Goal: Information Seeking & Learning: Understand process/instructions

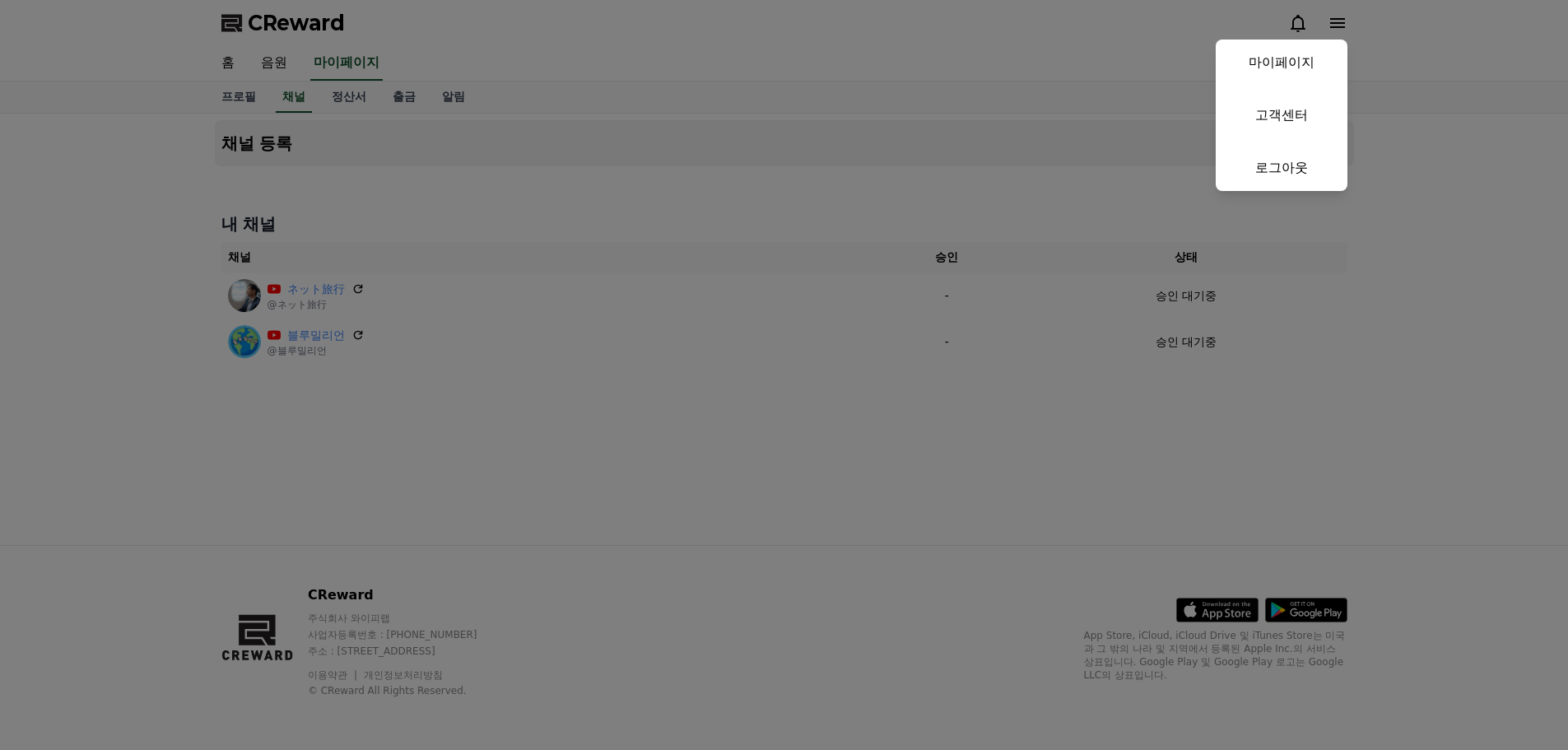
click at [1338, 15] on button "close" at bounding box center [784, 375] width 1568 height 750
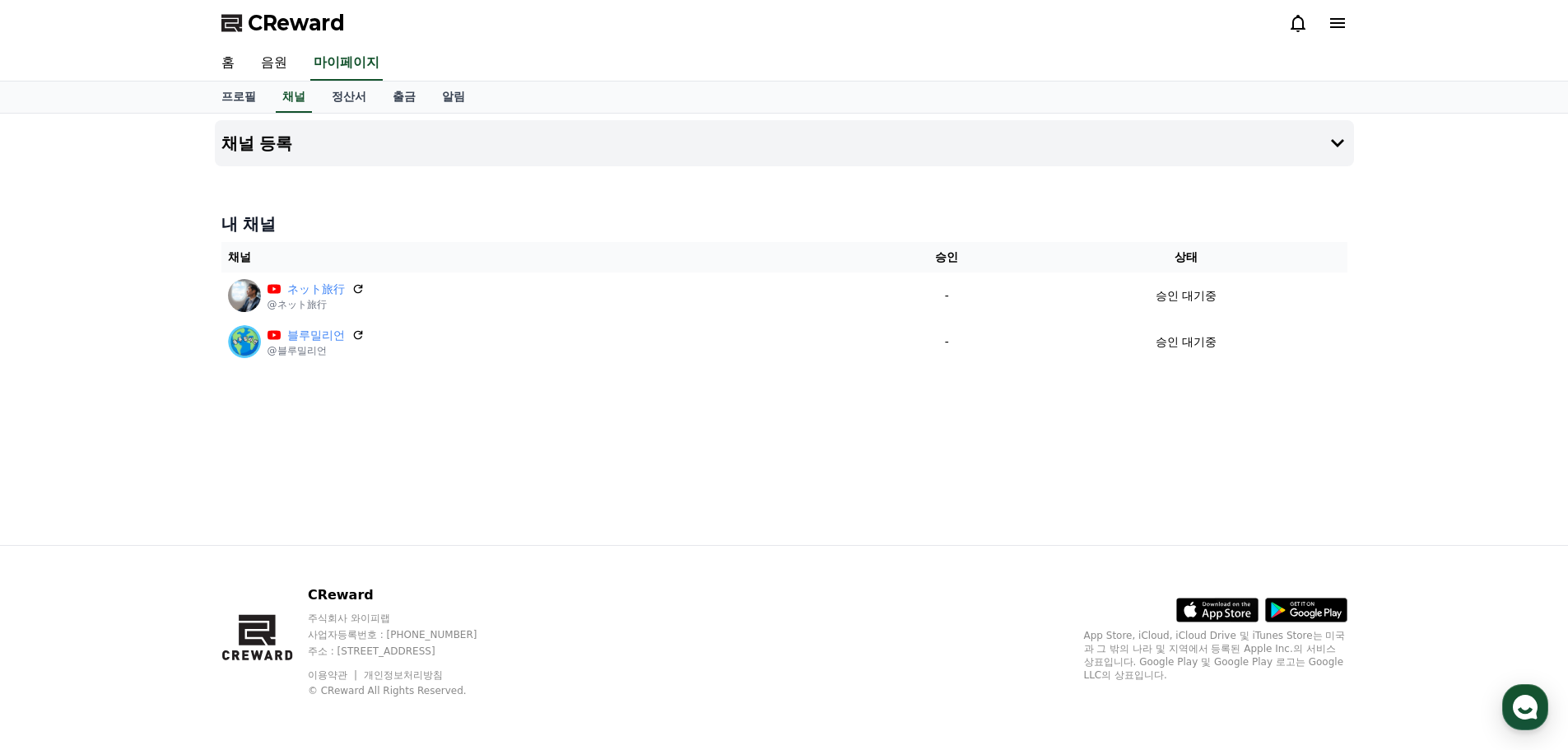
click at [1388, 55] on div "홈 음원 마이페이지" at bounding box center [784, 63] width 1568 height 35
click at [266, 23] on span "CReward" at bounding box center [296, 23] width 97 height 26
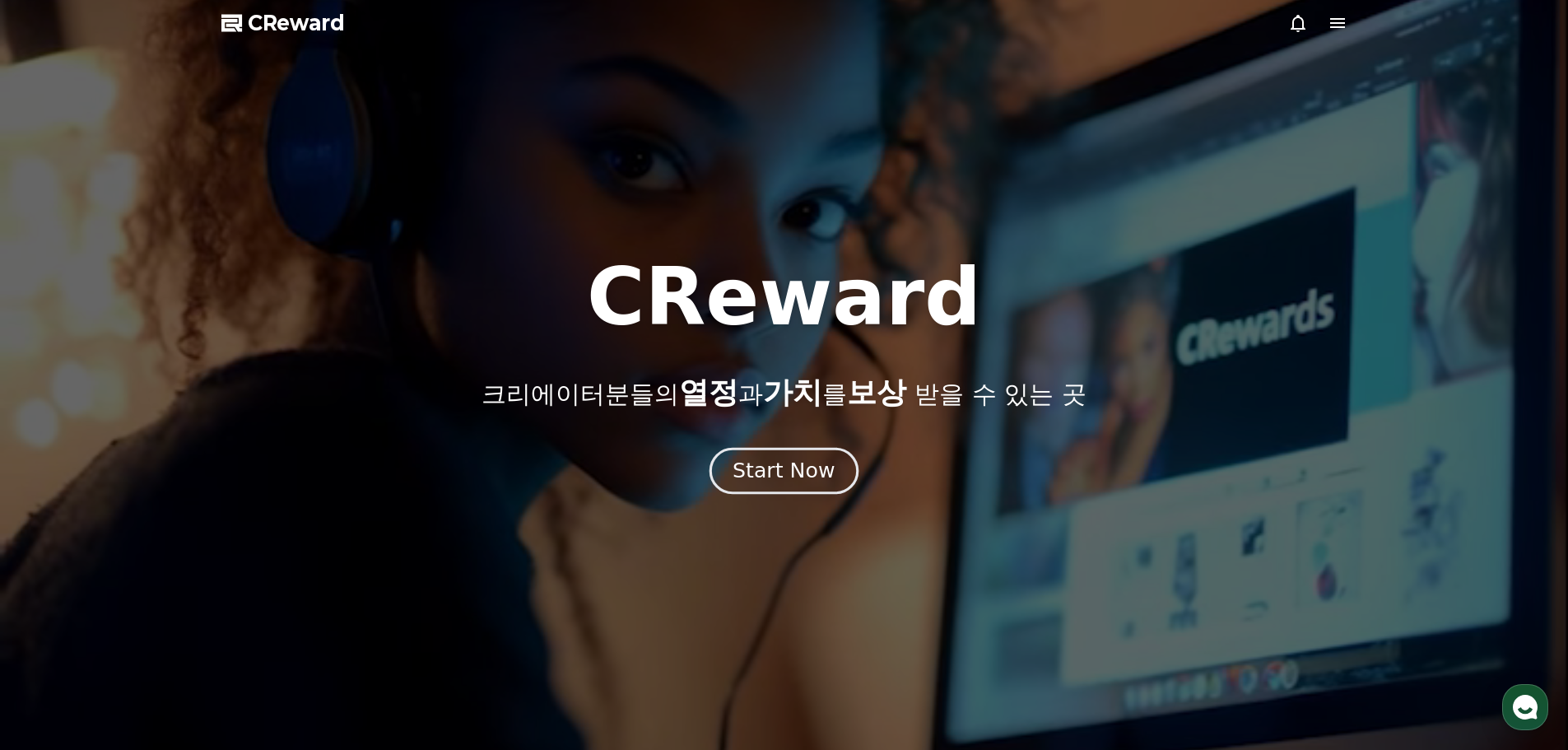
click at [813, 465] on div "Start Now" at bounding box center [784, 471] width 102 height 28
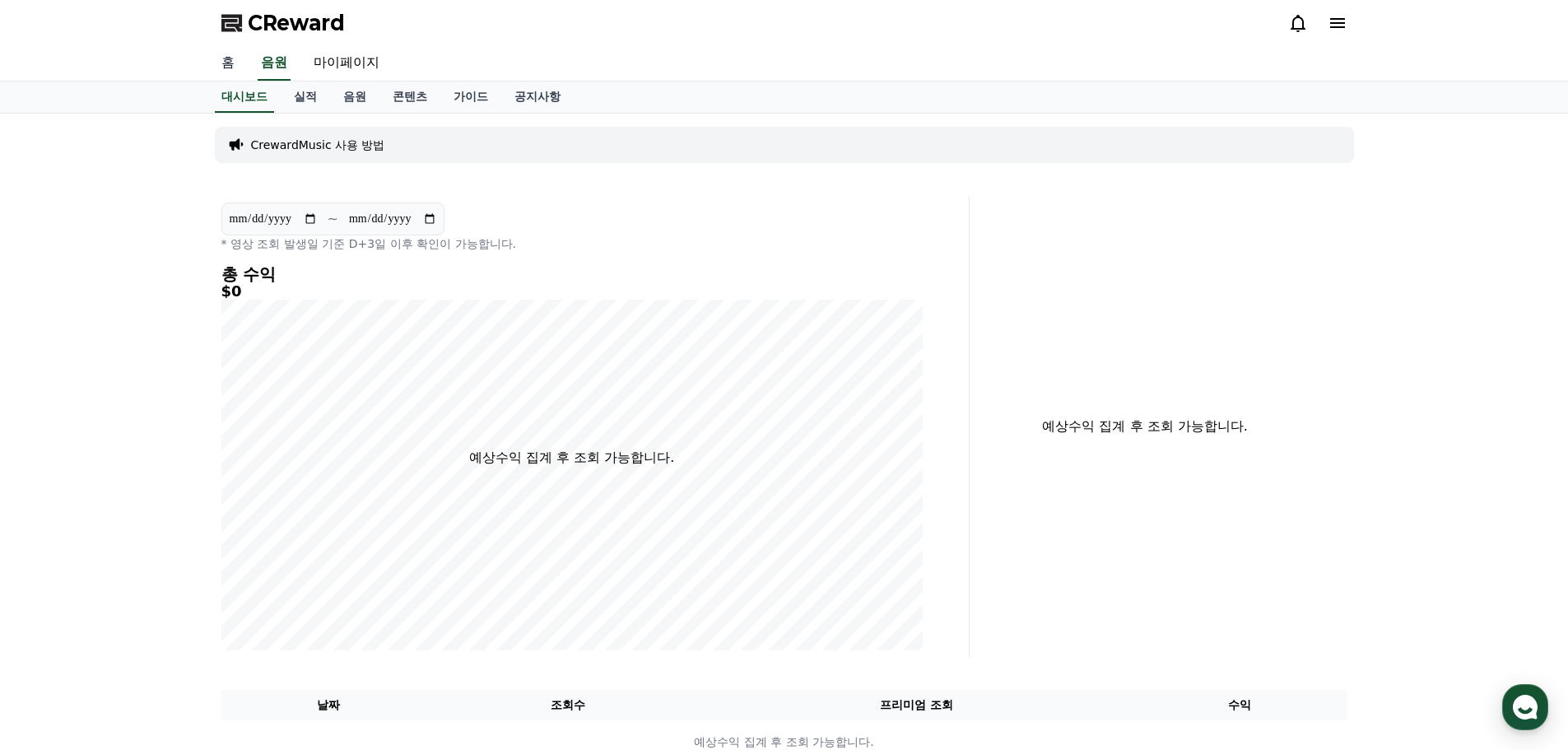
click at [217, 57] on link "홈" at bounding box center [228, 63] width 40 height 34
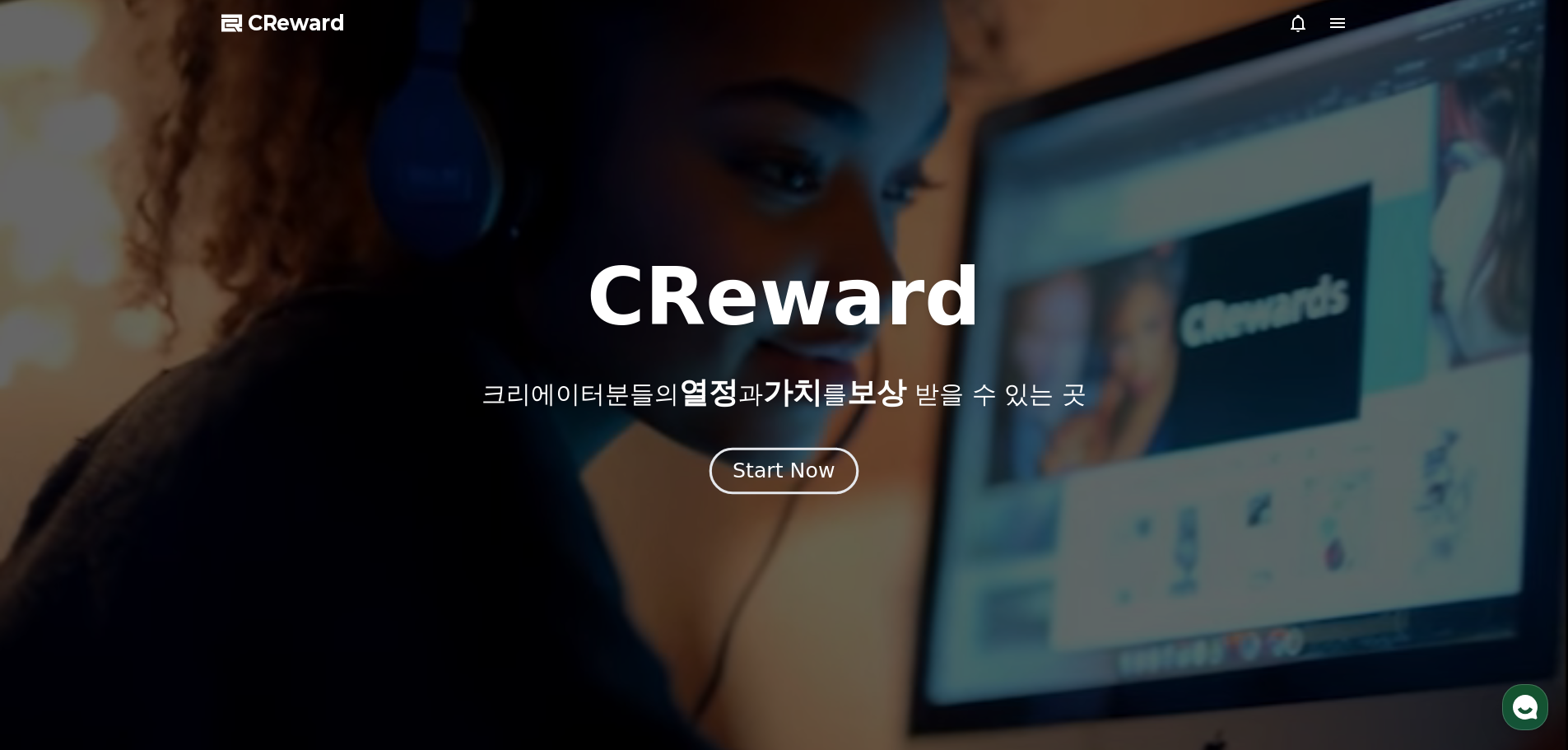
click at [810, 466] on div "Start Now" at bounding box center [784, 471] width 102 height 28
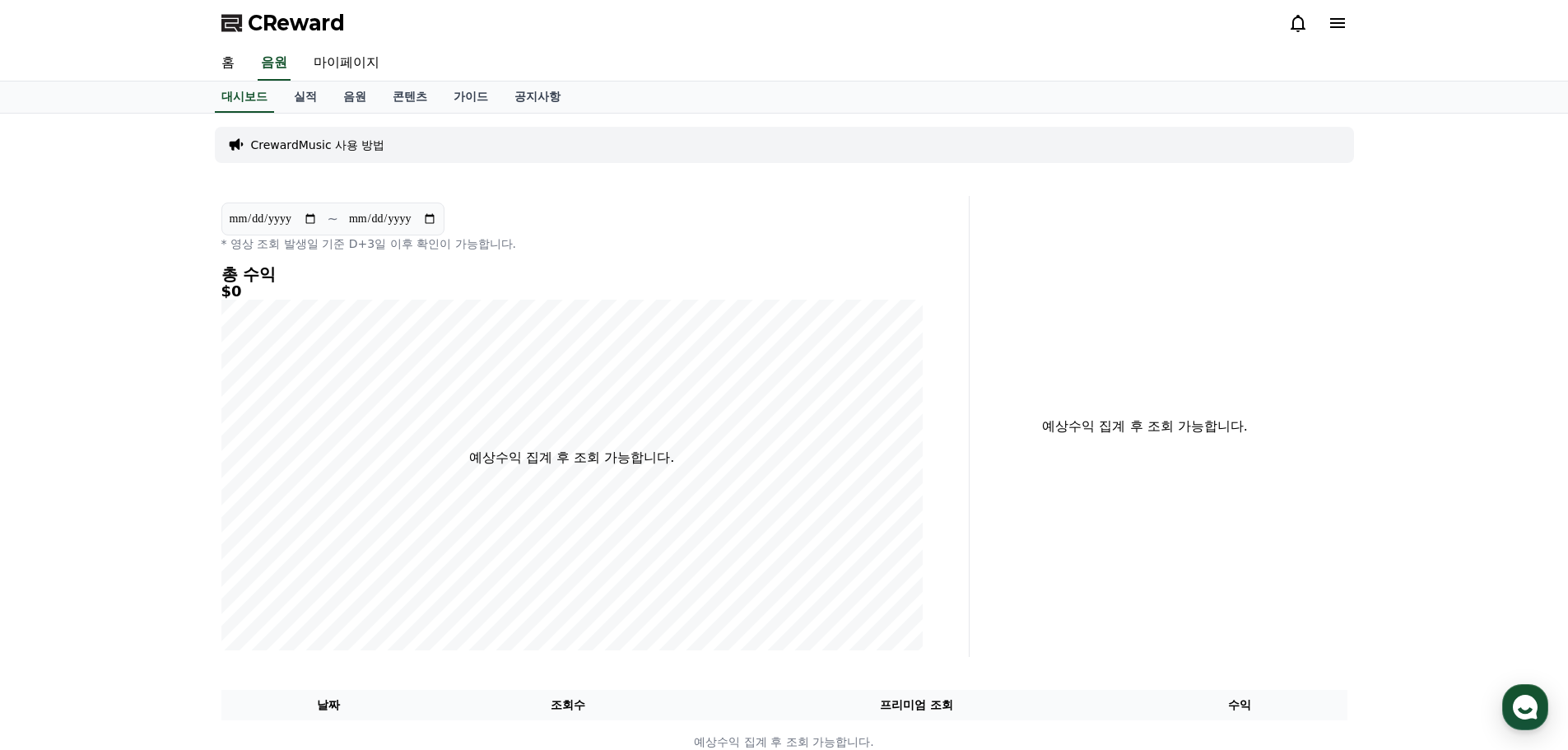
click at [1340, 32] on icon at bounding box center [1338, 23] width 20 height 20
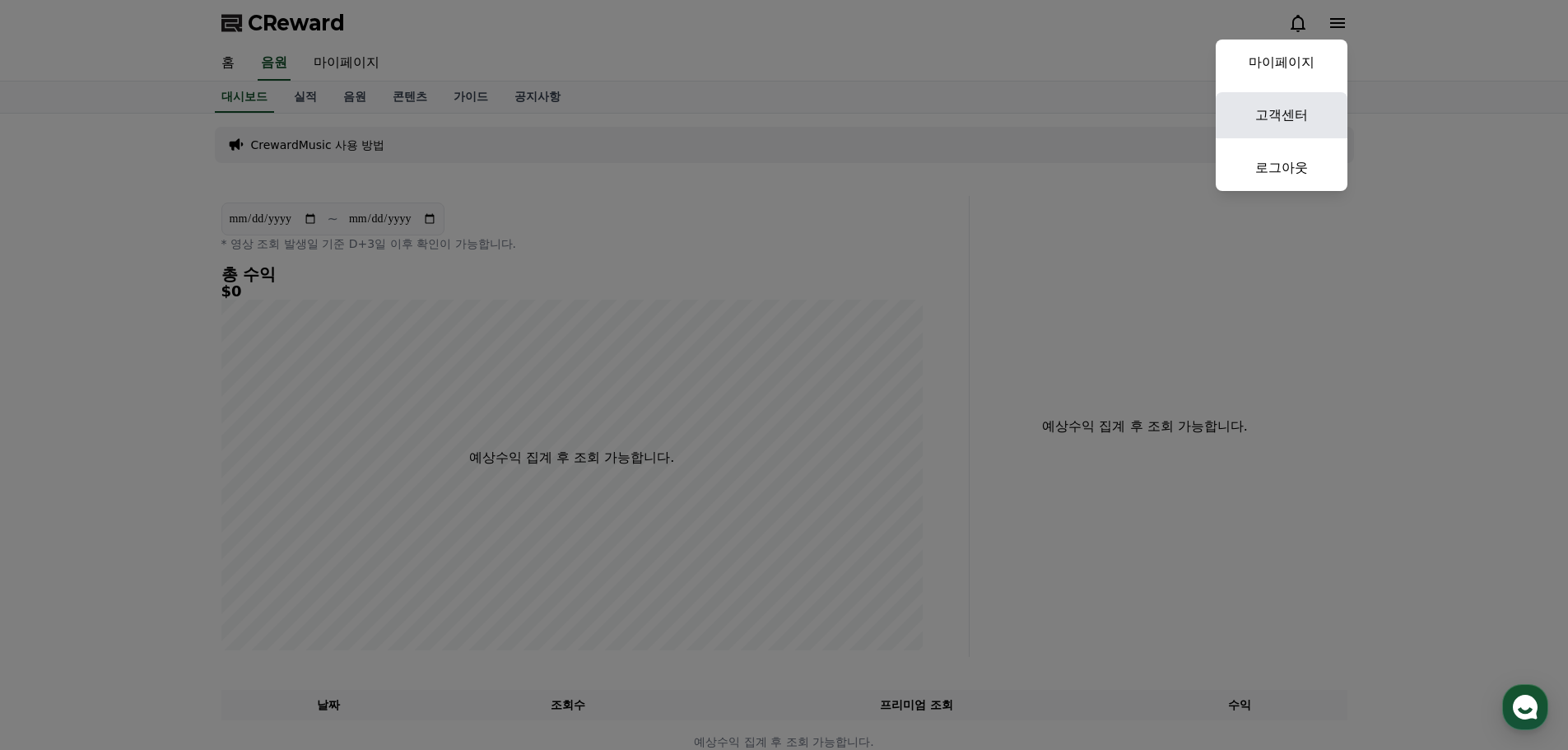
click at [1310, 110] on link "고객센터" at bounding box center [1282, 115] width 132 height 46
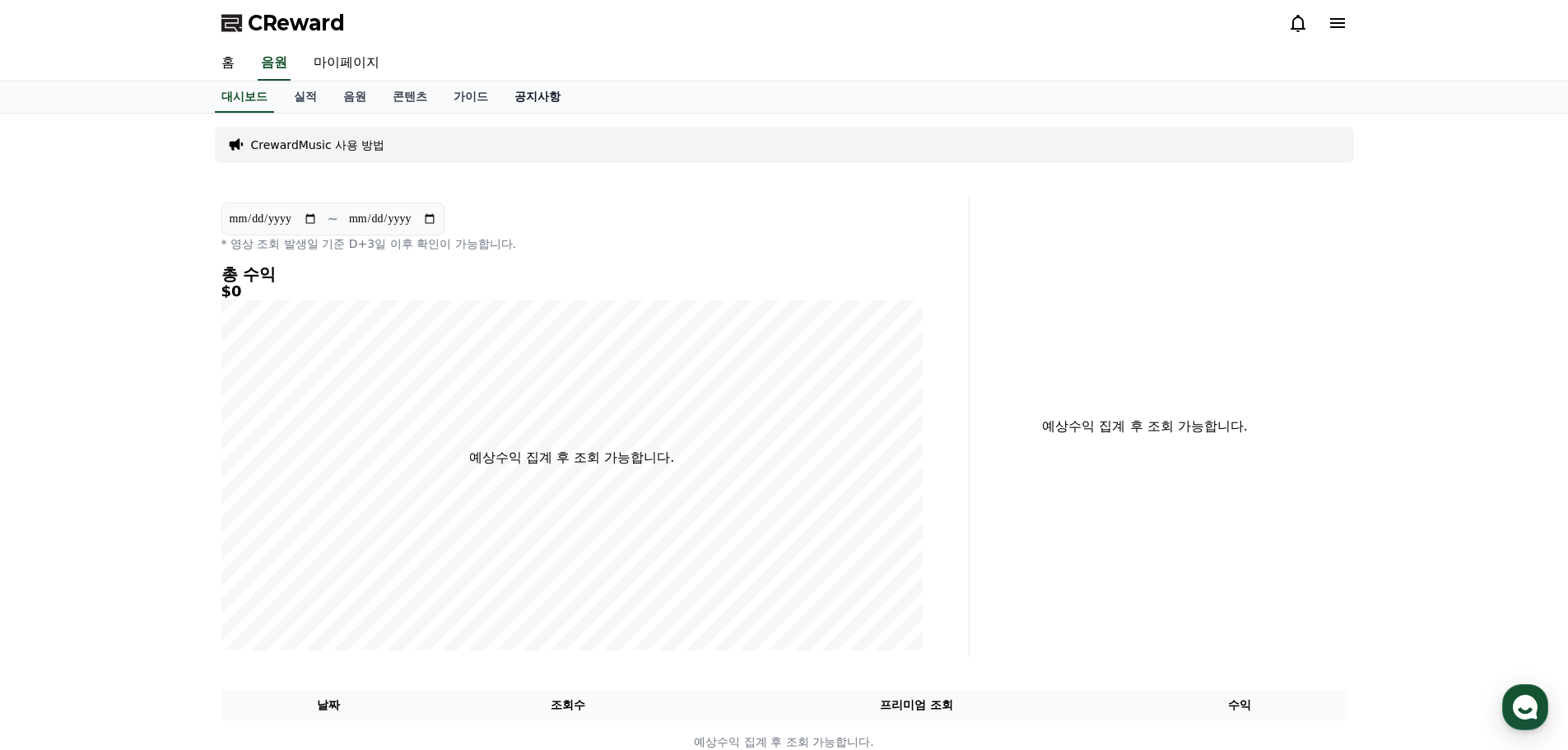
click at [526, 98] on link "공지사항" at bounding box center [538, 97] width 72 height 32
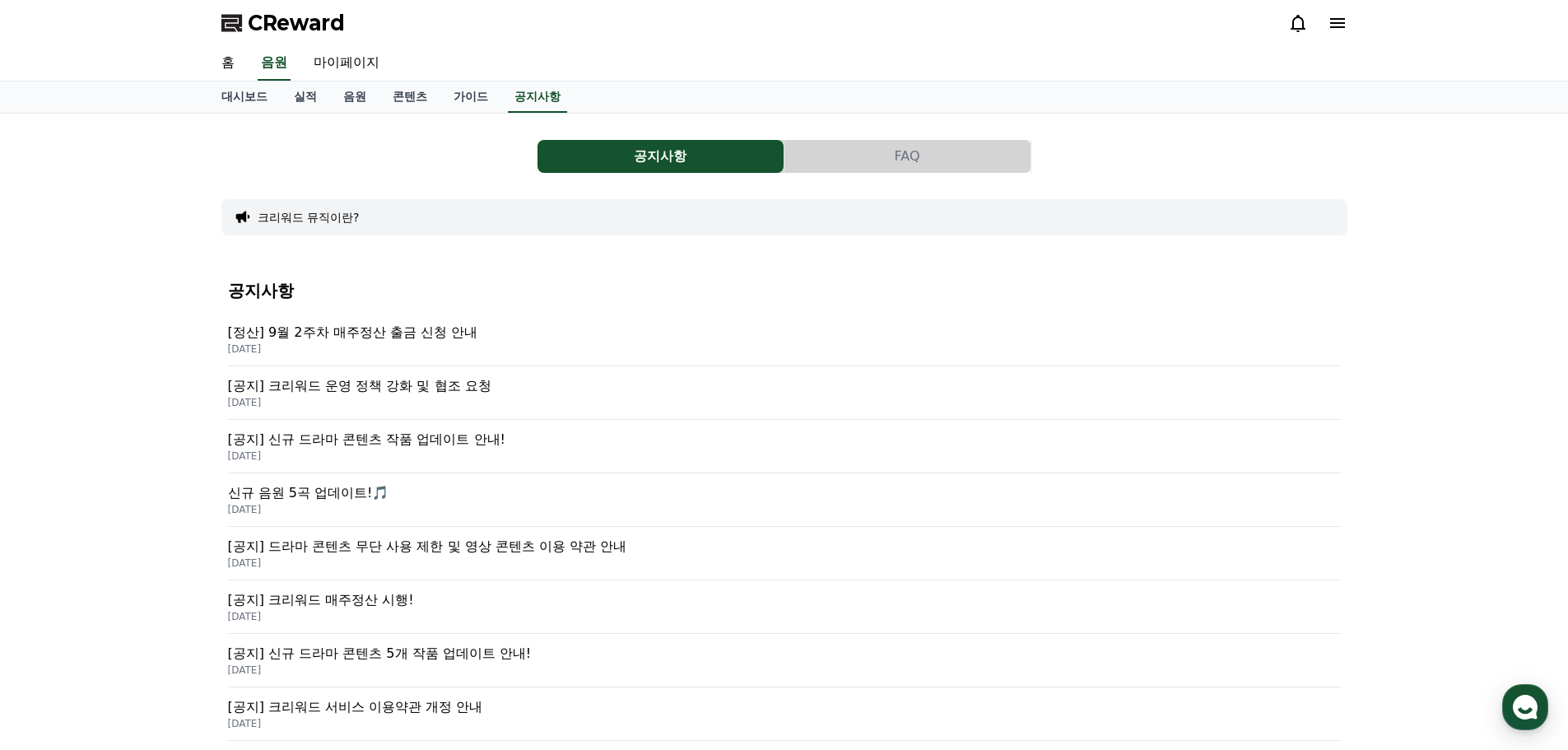
click at [385, 567] on p "[DATE]" at bounding box center [784, 563] width 1113 height 14
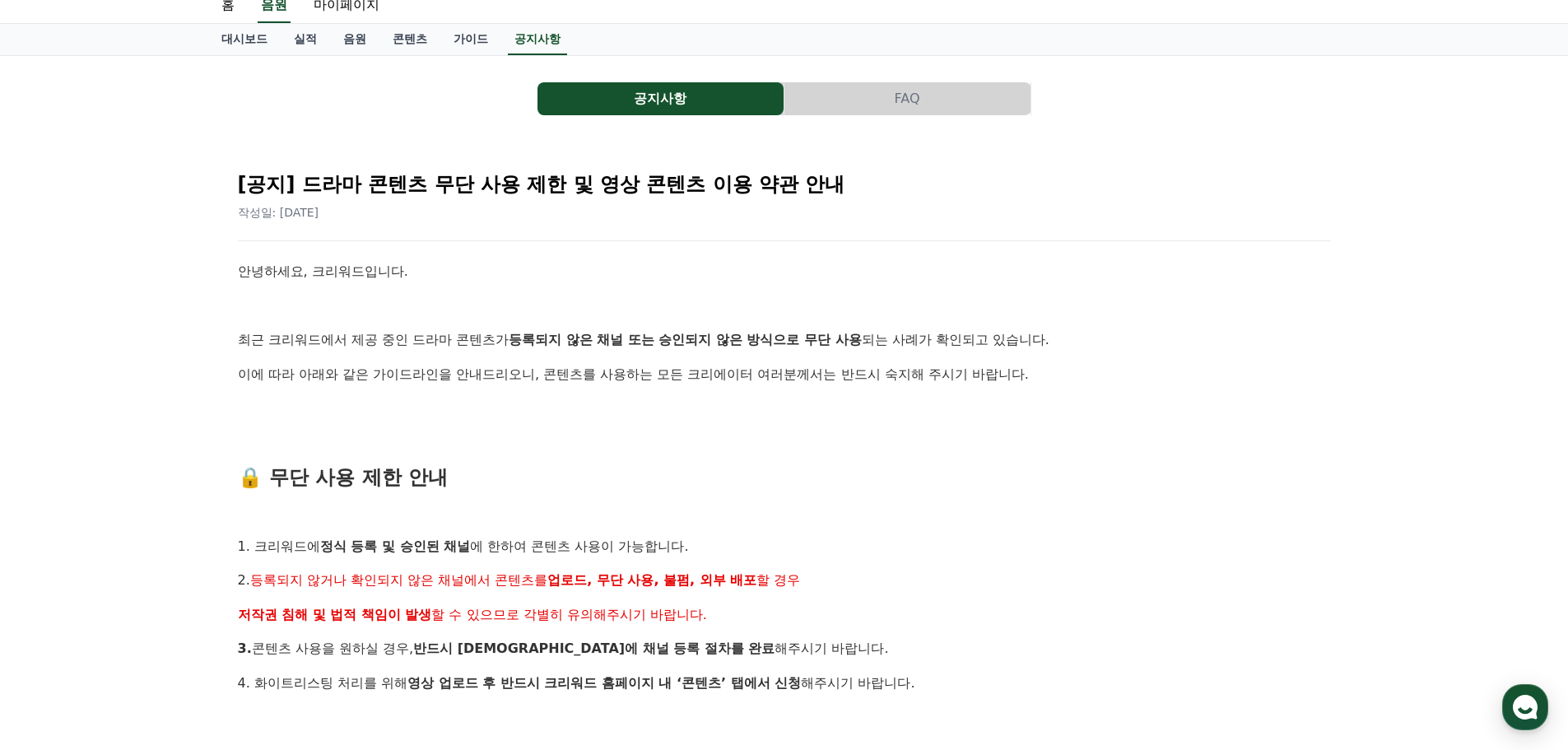
scroll to position [82, 0]
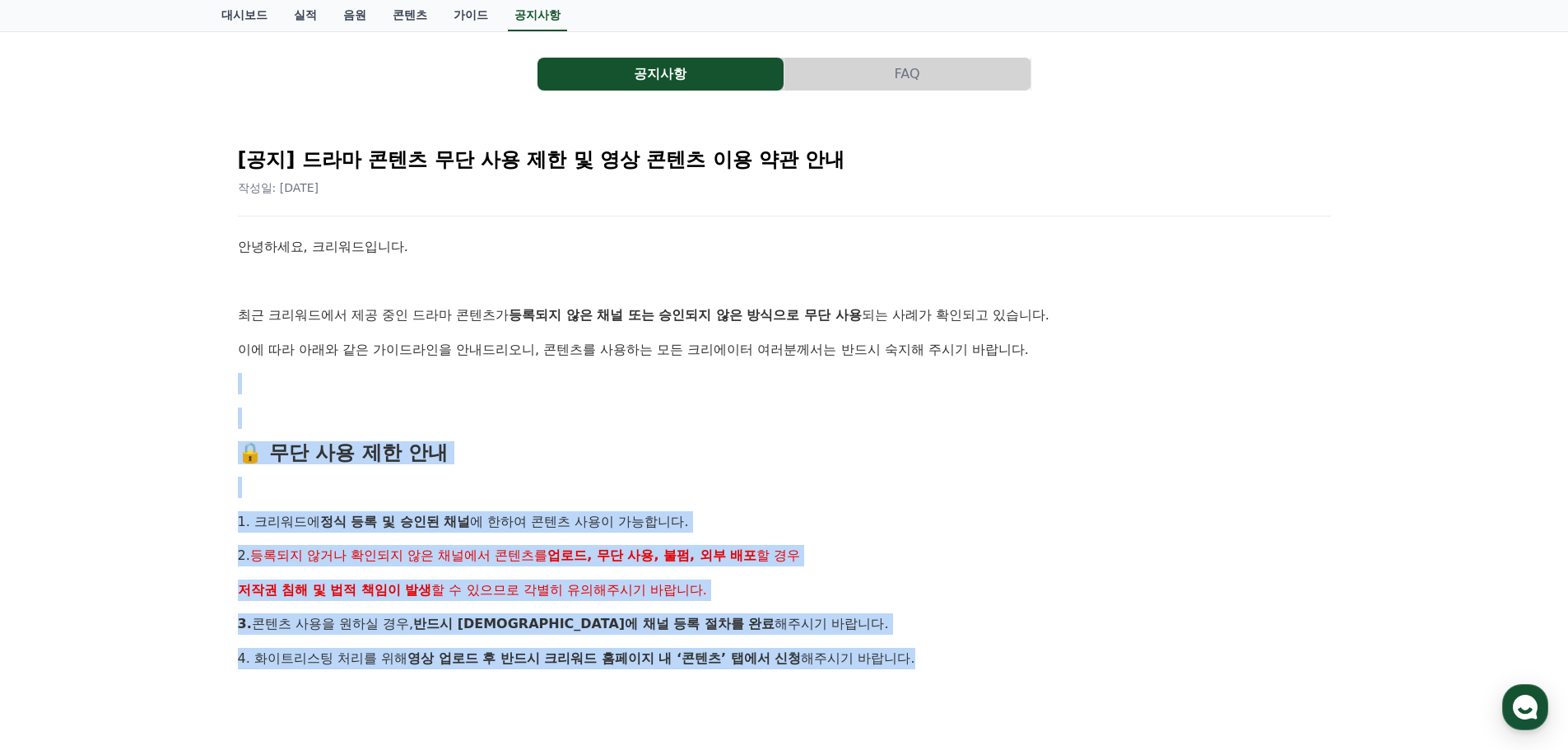
drag, startPoint x: 269, startPoint y: 368, endPoint x: 928, endPoint y: 642, distance: 713.7
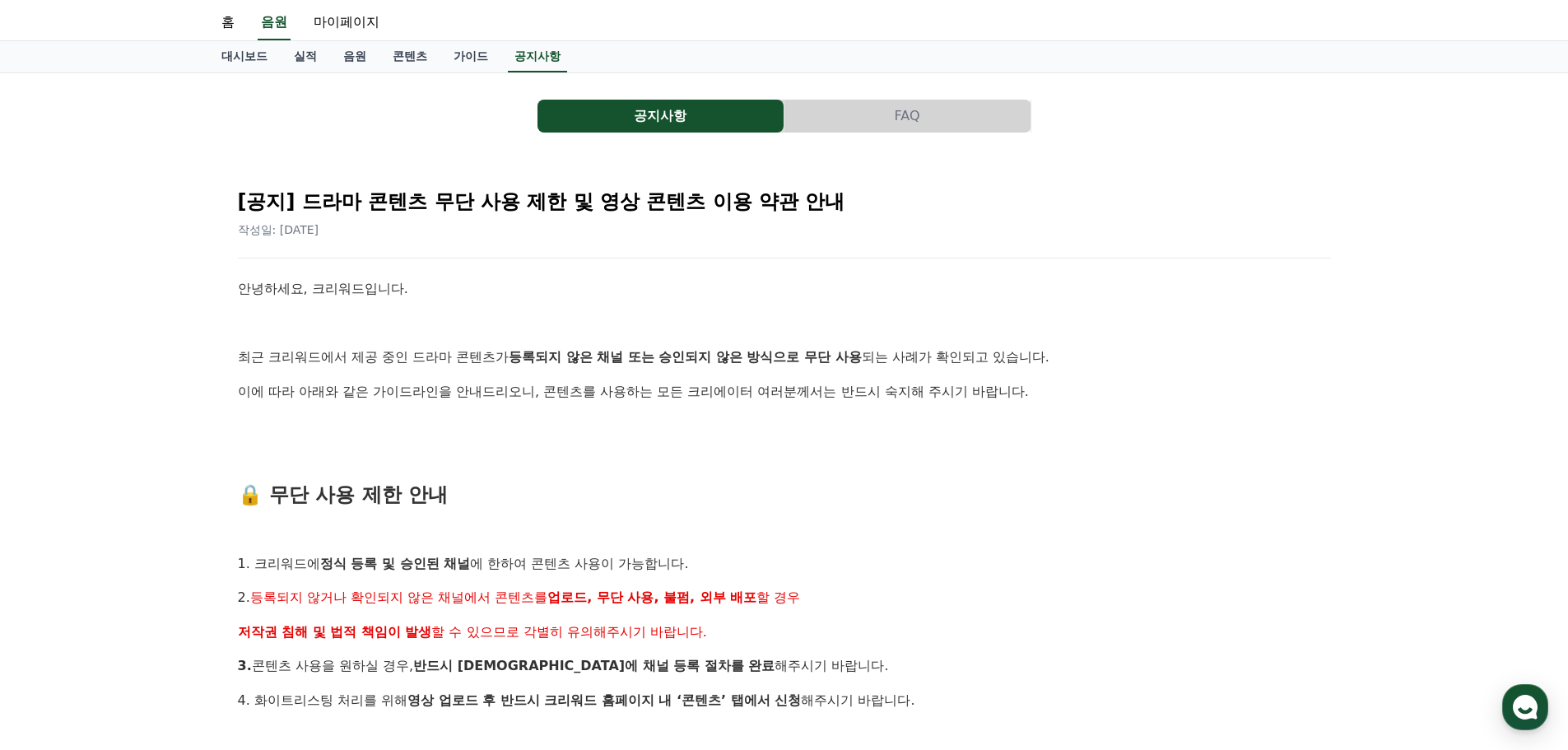
scroll to position [0, 0]
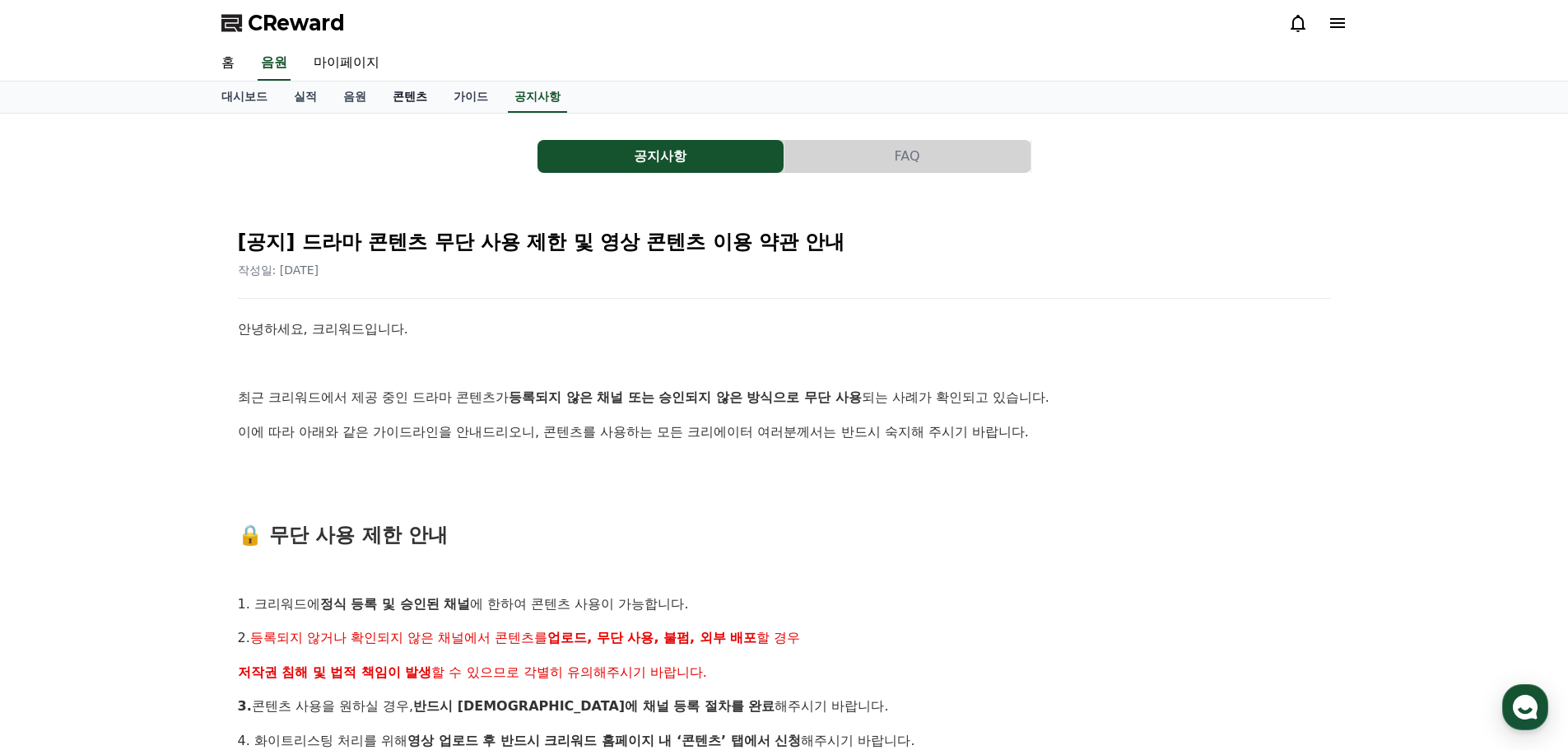
click at [395, 89] on link "콘텐츠" at bounding box center [409, 97] width 61 height 32
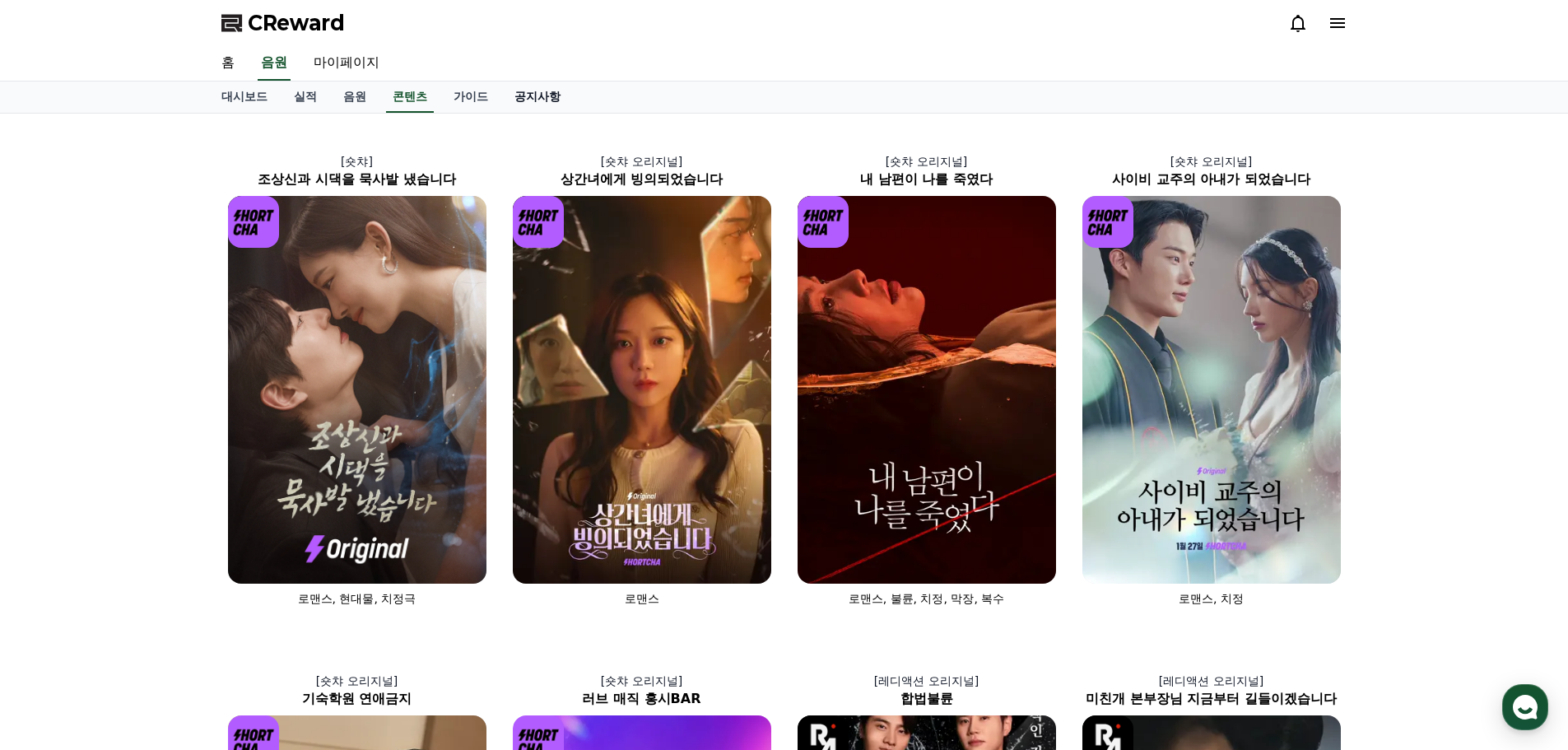
click at [548, 82] on link "공지사항" at bounding box center [538, 97] width 72 height 32
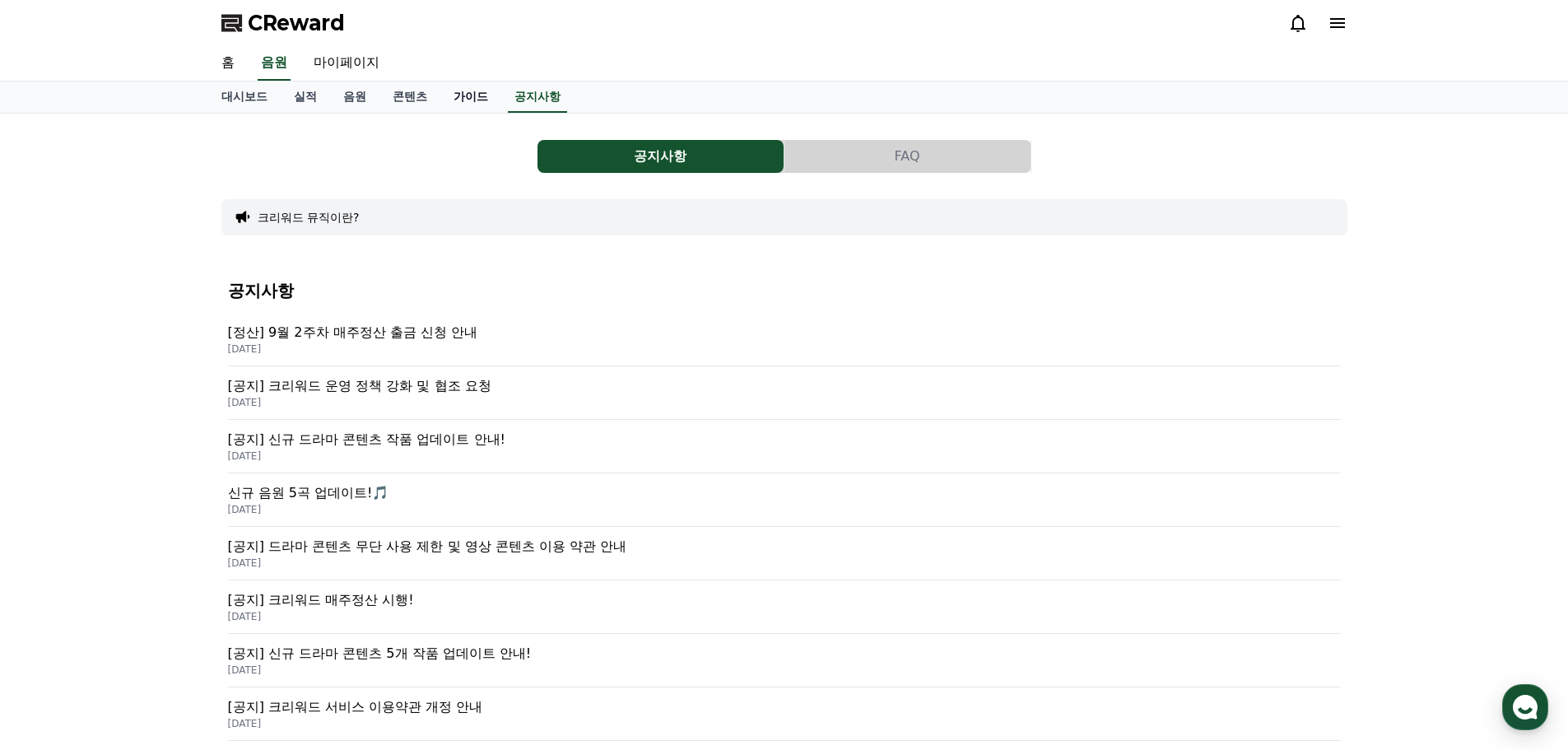
click at [475, 86] on link "가이드" at bounding box center [470, 97] width 61 height 32
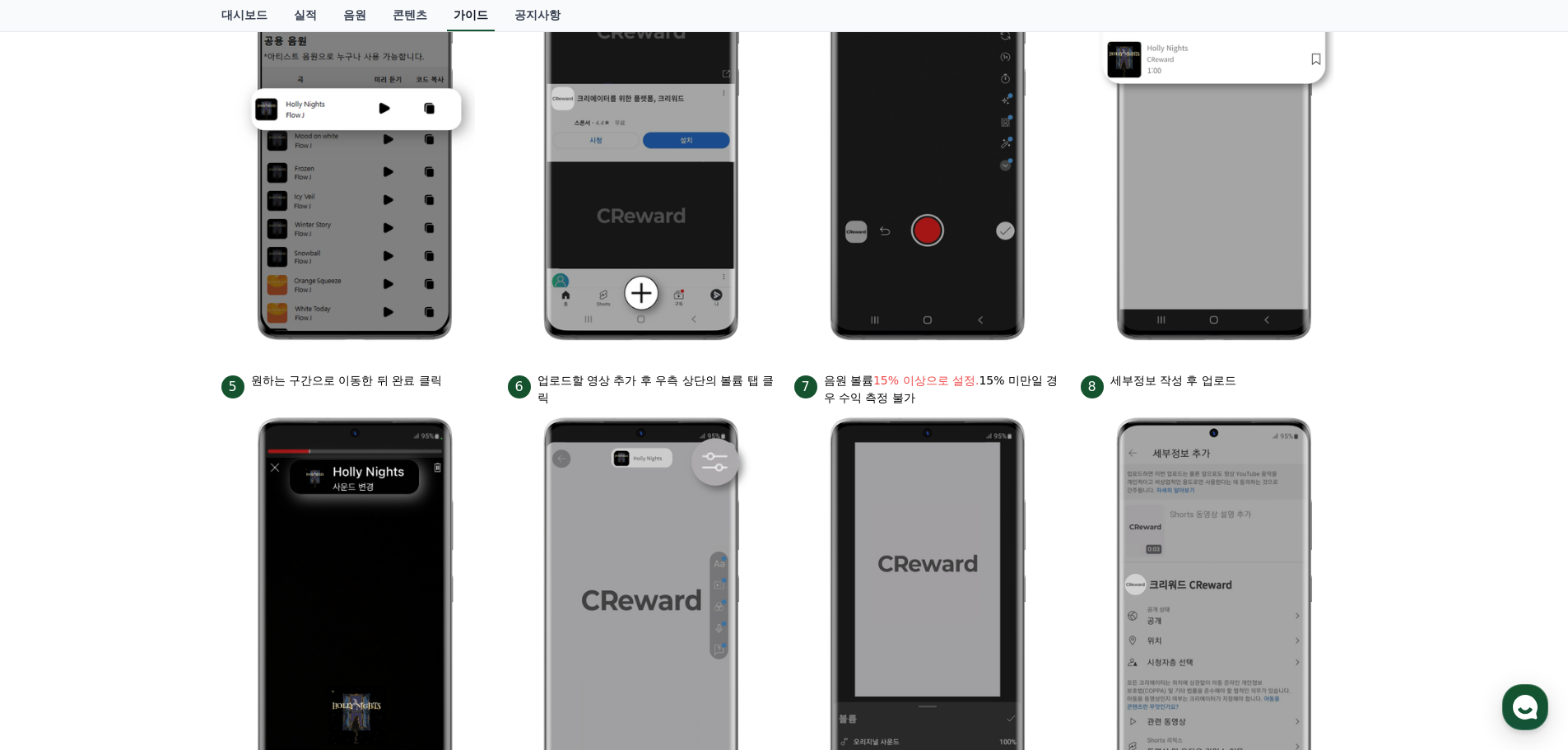
scroll to position [741, 0]
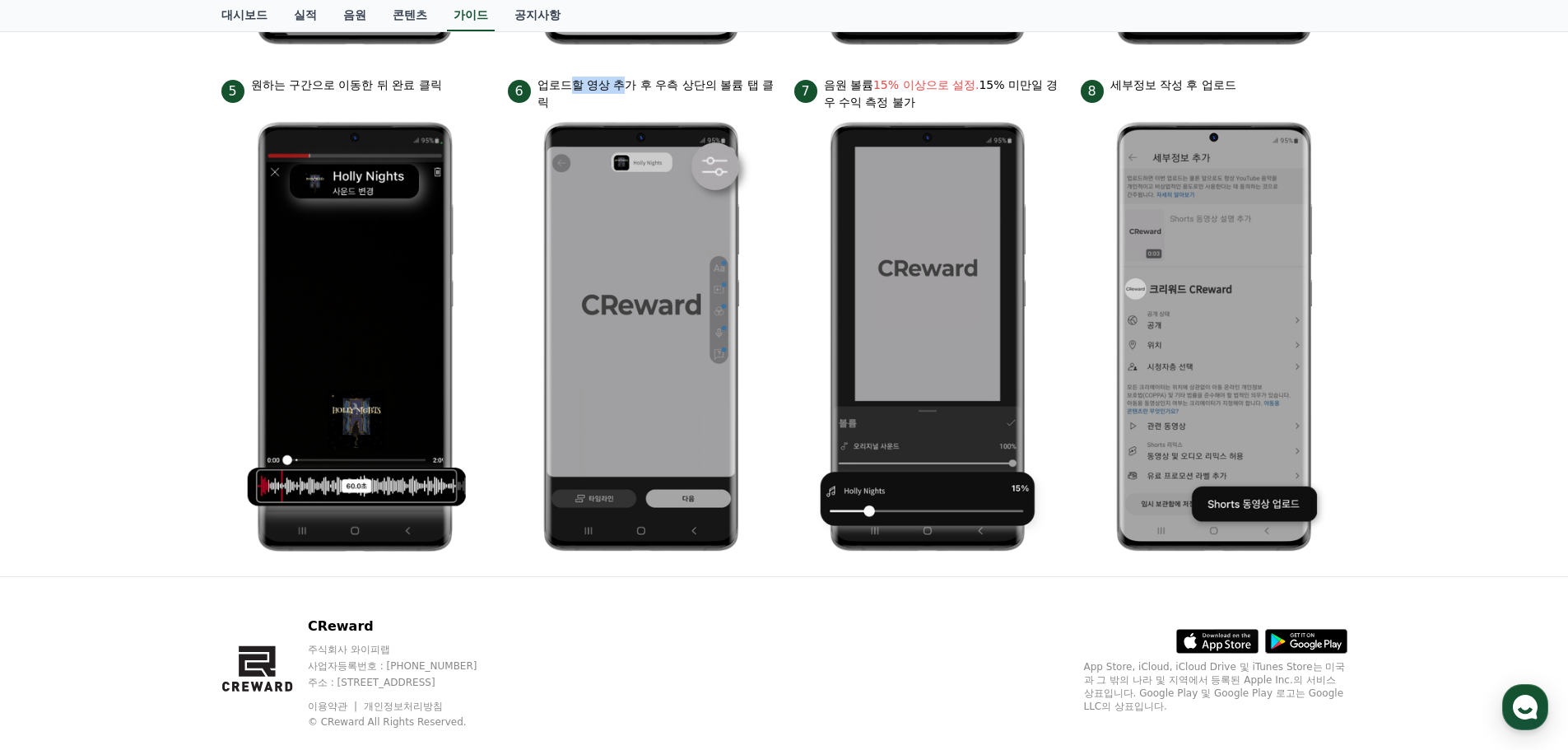
drag, startPoint x: 567, startPoint y: 88, endPoint x: 625, endPoint y: 83, distance: 58.2
click at [625, 83] on p "업로드할 영상 추가 후 우측 상단의 볼륨 탭 클릭" at bounding box center [656, 94] width 237 height 34
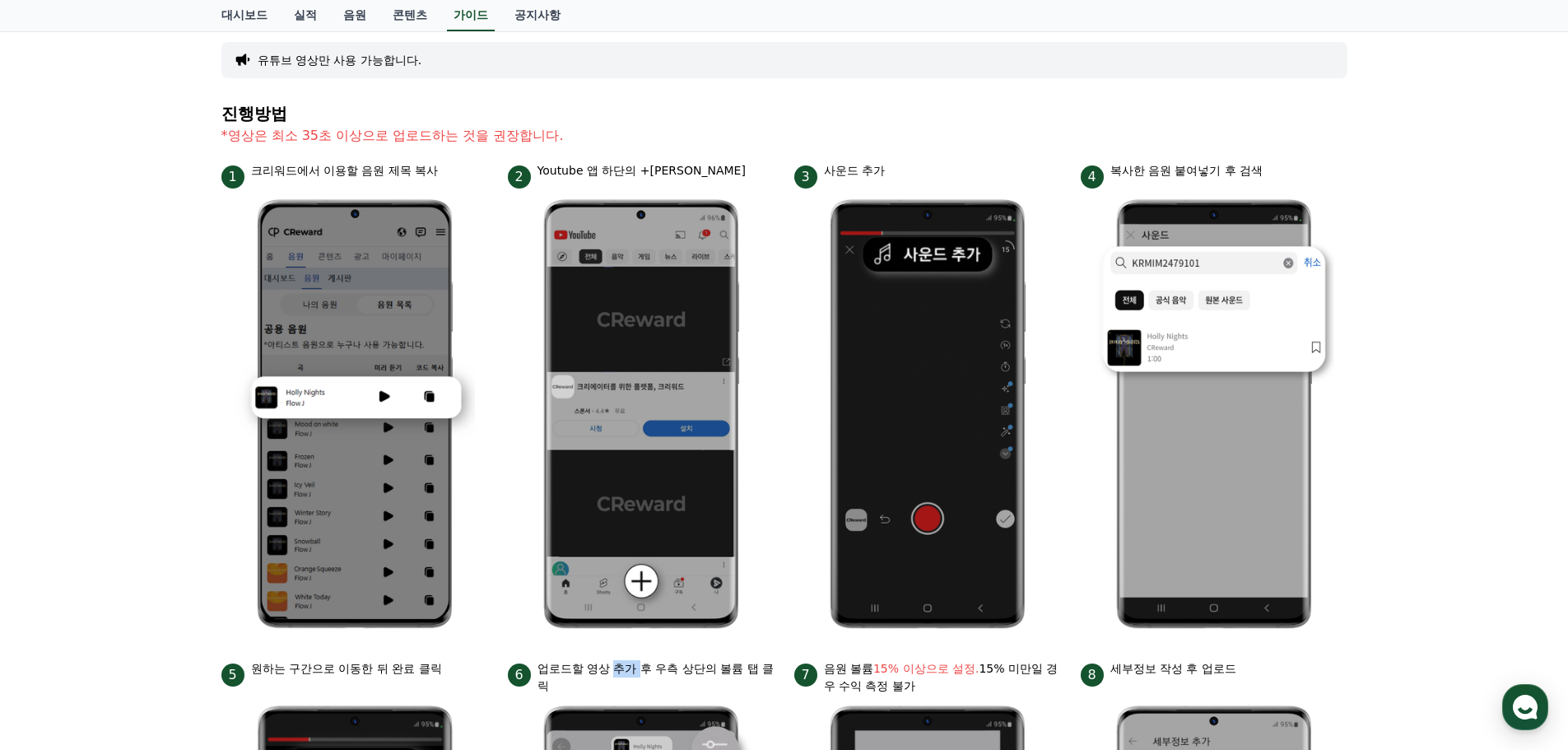
scroll to position [0, 0]
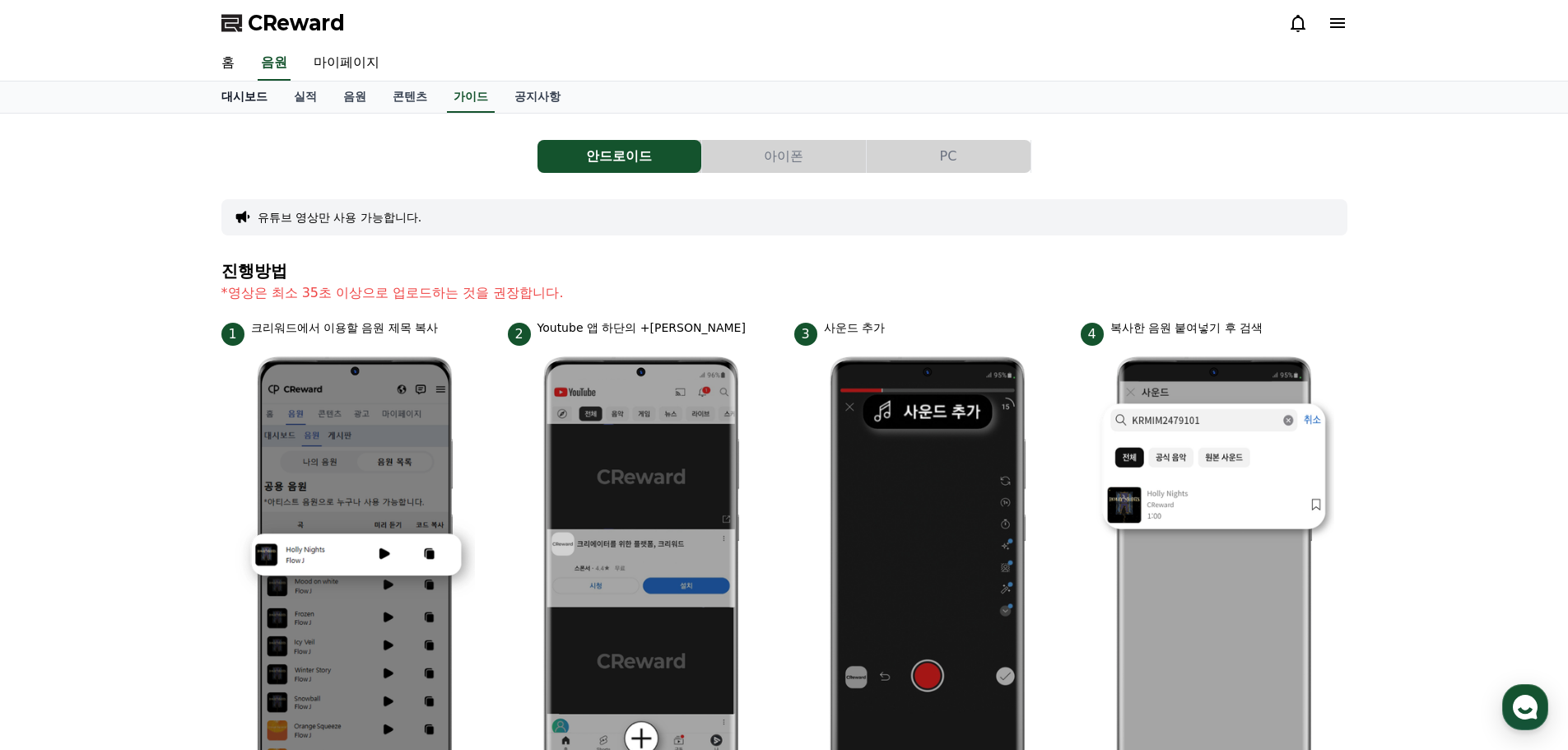
click at [261, 89] on link "대시보드" at bounding box center [244, 97] width 72 height 32
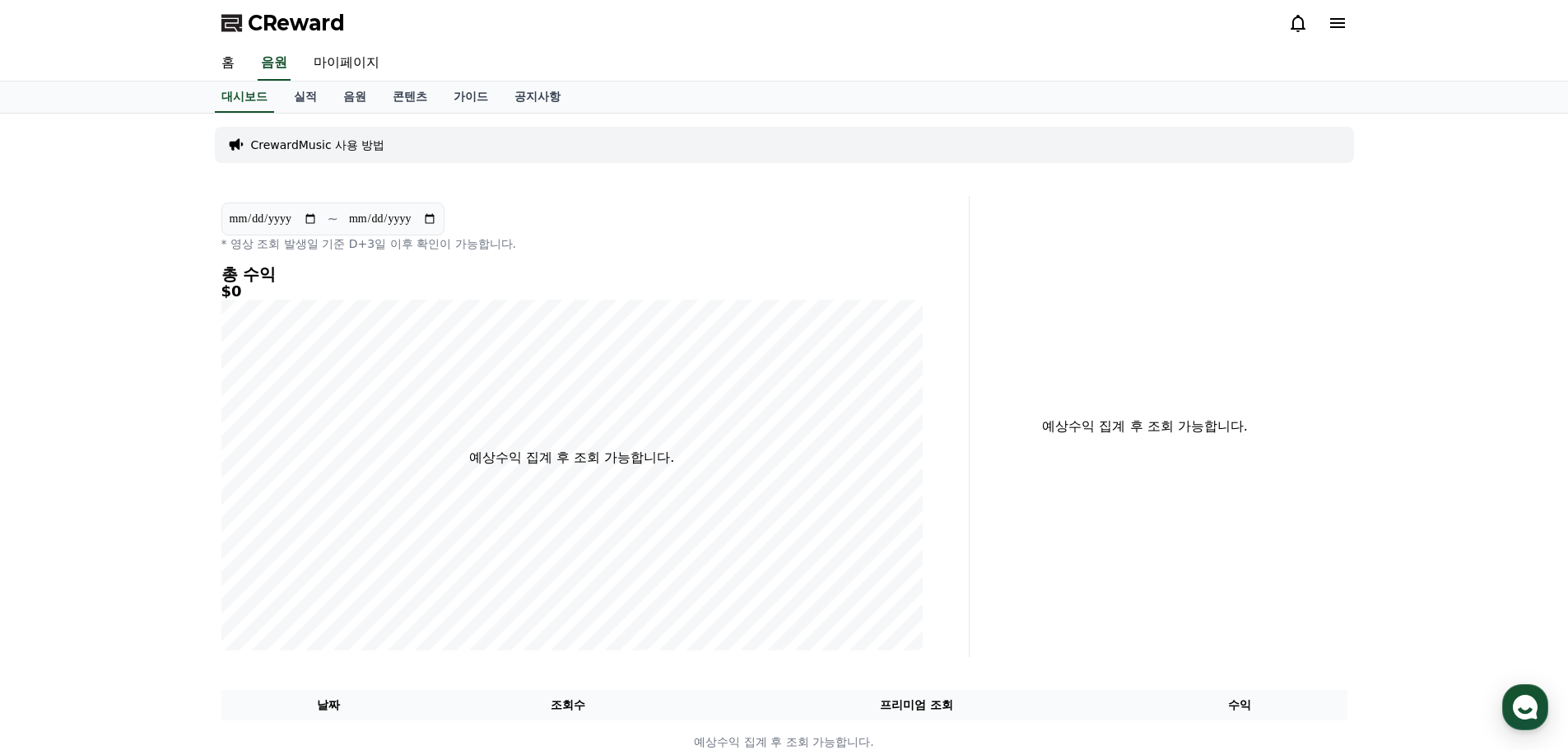
click at [406, 61] on div "홈 음원 마이페이지" at bounding box center [784, 63] width 1152 height 34
click at [361, 51] on link "마이페이지" at bounding box center [346, 63] width 92 height 34
select select "**********"
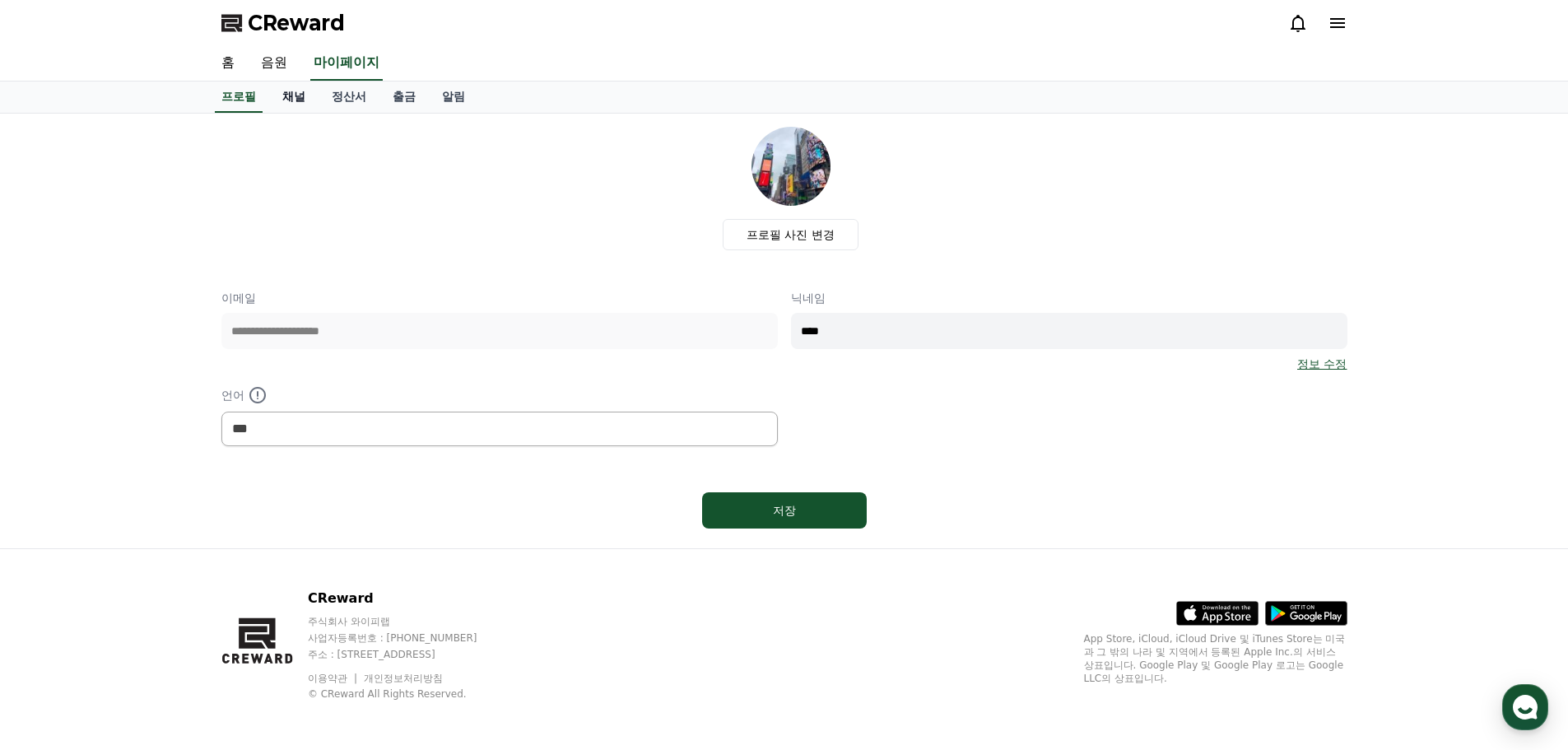
click at [298, 97] on link "채널" at bounding box center [294, 97] width 50 height 32
